Goal: Information Seeking & Learning: Find specific fact

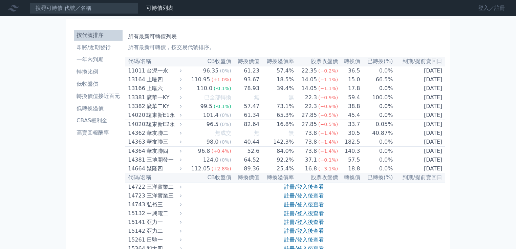
click at [475, 11] on link "登入／註冊" at bounding box center [492, 8] width 38 height 11
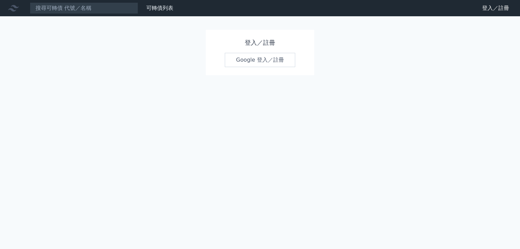
click at [274, 67] on link "Google 登入／註冊" at bounding box center [260, 60] width 70 height 14
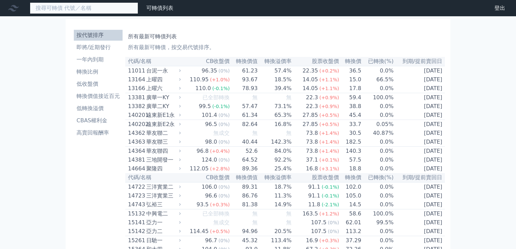
paste input "華建"
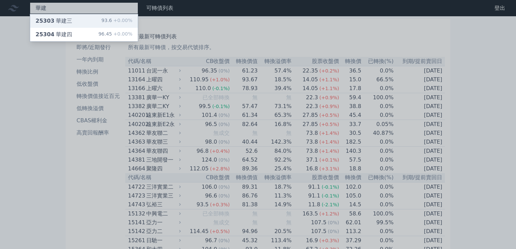
type input "華建"
click at [138, 28] on div "25303 華建三 93.6 +0.00%" at bounding box center [84, 21] width 108 height 14
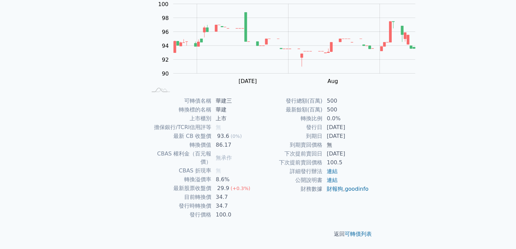
scroll to position [108, 0]
click at [337, 172] on link "連結" at bounding box center [332, 171] width 11 height 6
click at [337, 183] on link "連結" at bounding box center [332, 180] width 11 height 6
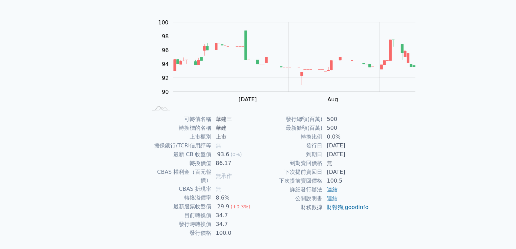
scroll to position [54, 0]
